Goal: Transaction & Acquisition: Purchase product/service

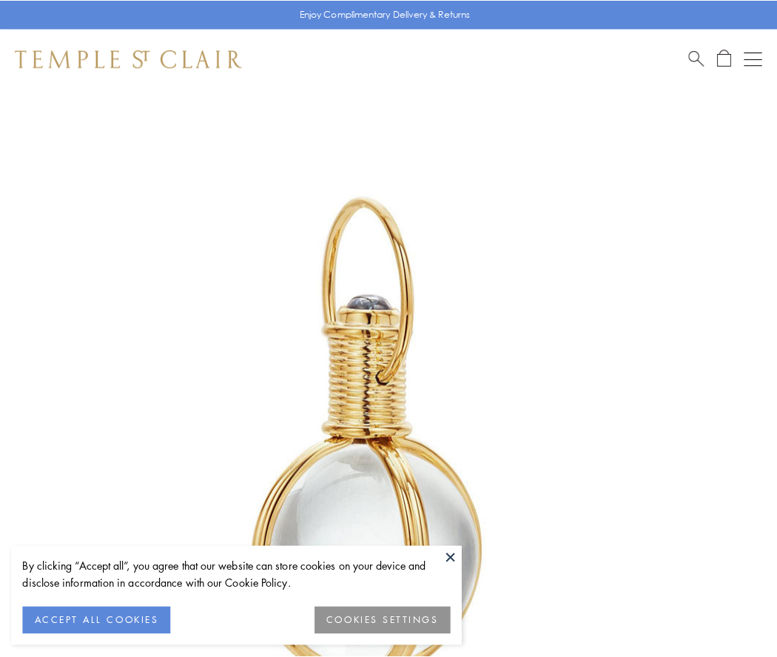
scroll to position [386, 0]
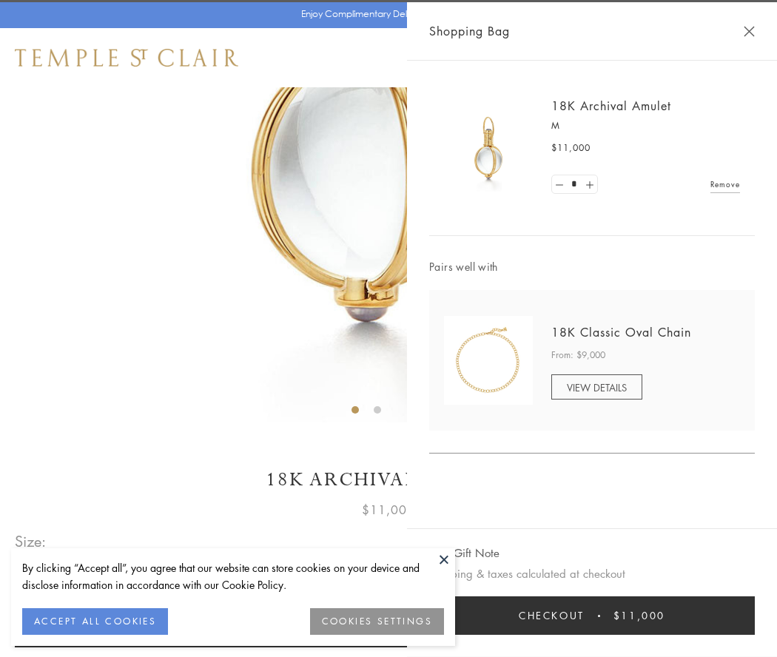
click at [592, 616] on button "Checkout $11,000" at bounding box center [592, 616] width 326 height 38
